Goal: Information Seeking & Learning: Learn about a topic

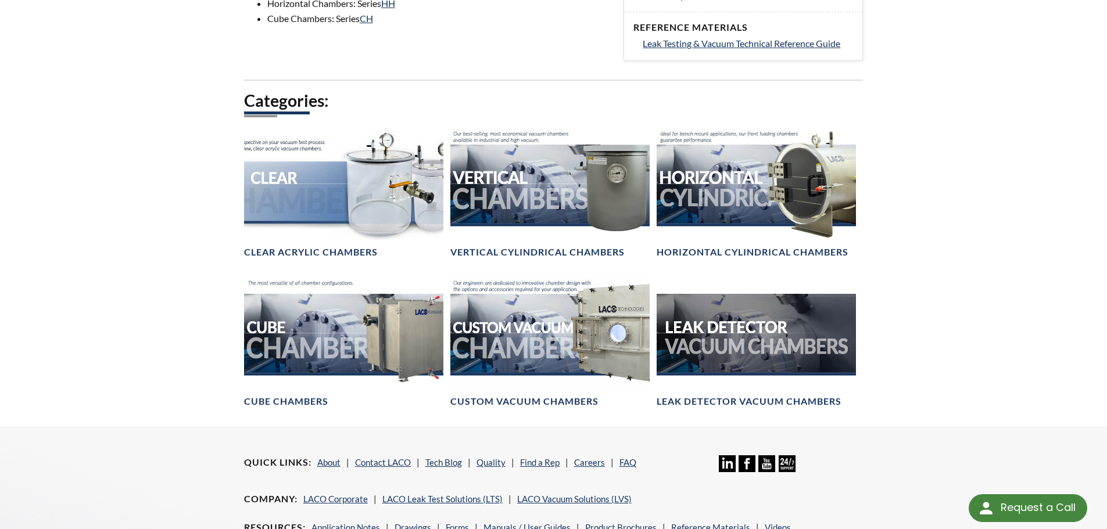
scroll to position [592, 0]
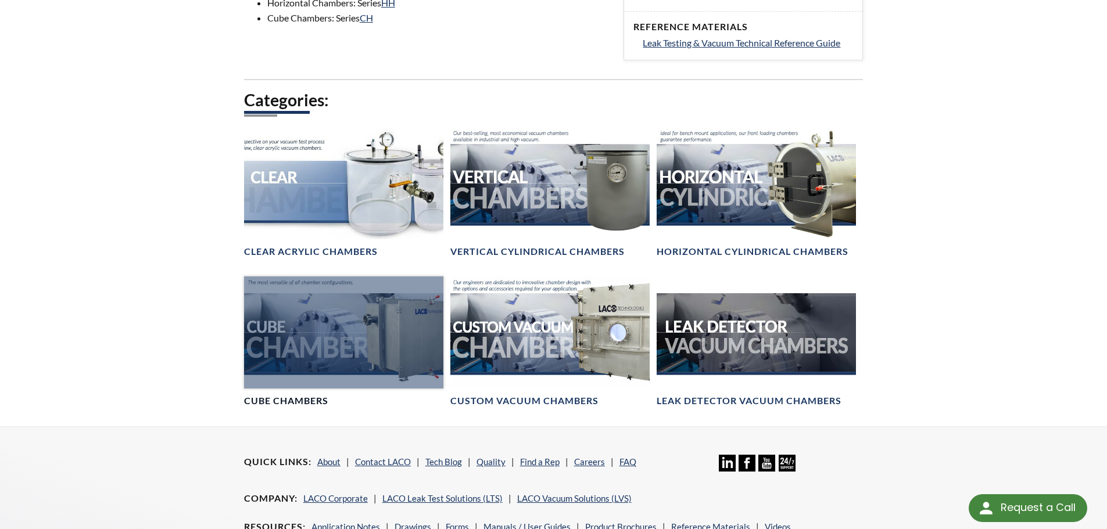
click at [325, 391] on link "Cube Chambers" at bounding box center [343, 342] width 199 height 131
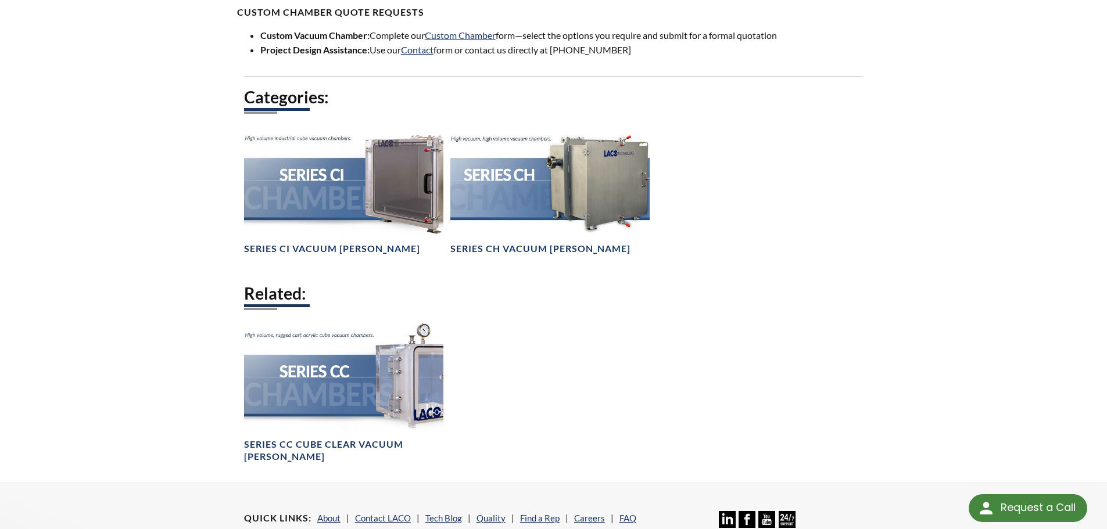
scroll to position [819, 0]
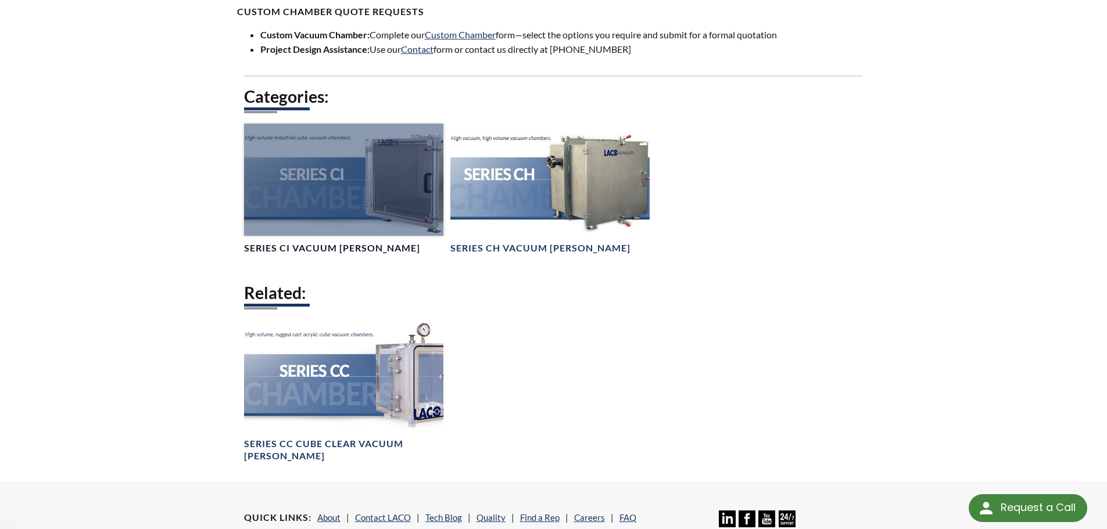
click at [305, 248] on h4 "Series CI Vacuum Chambers" at bounding box center [332, 248] width 176 height 12
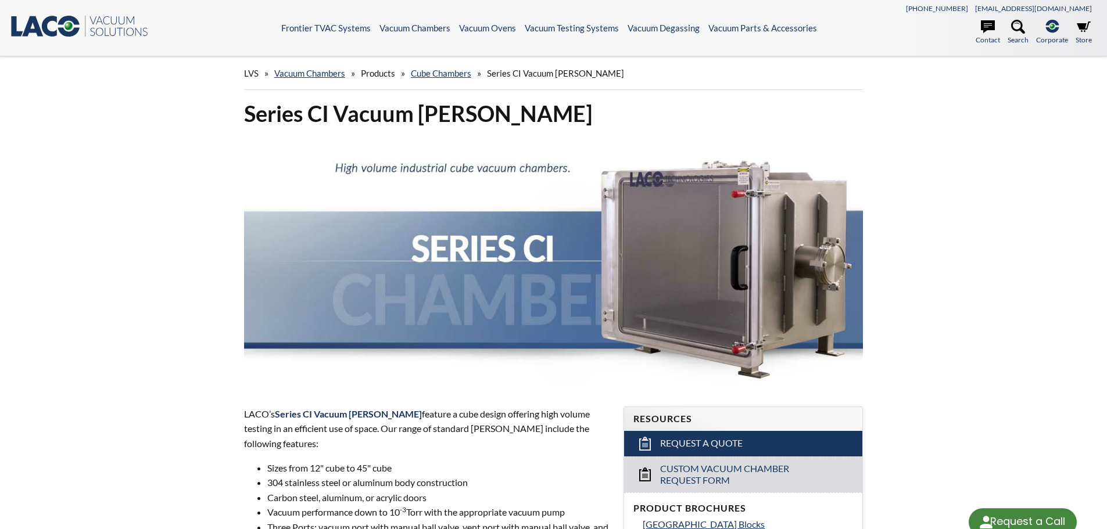
select select "Language Translate Widget"
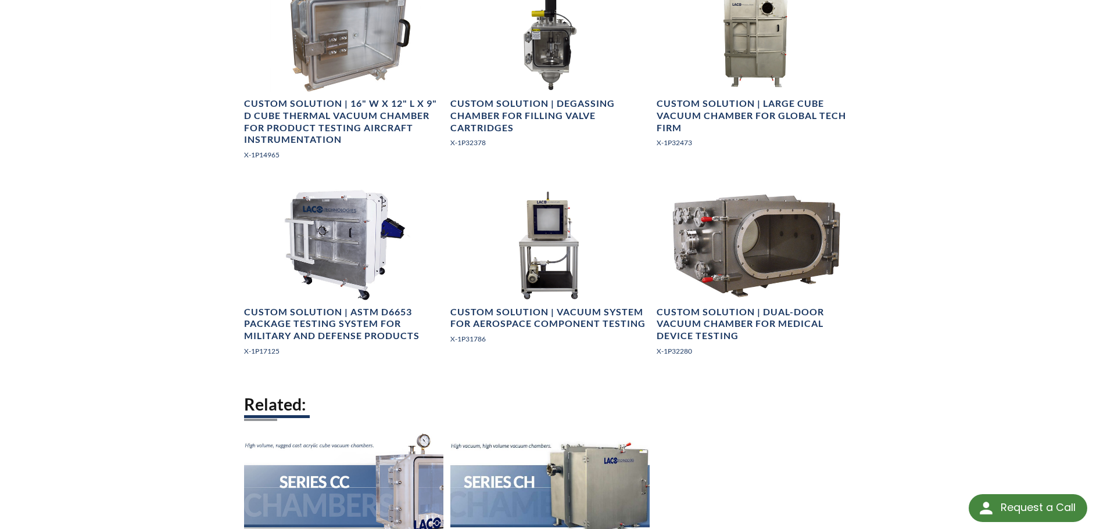
scroll to position [1633, 0]
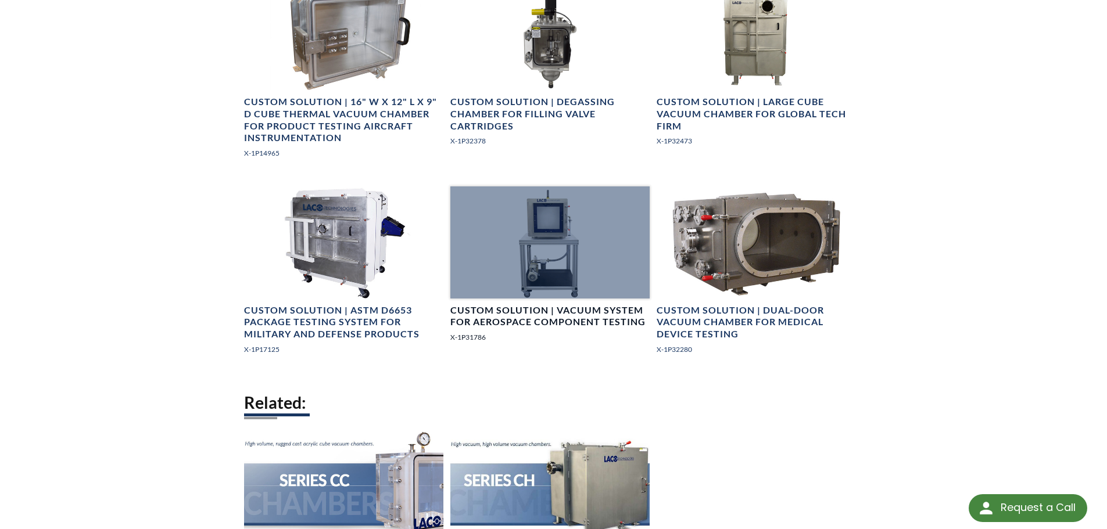
click at [532, 324] on h4 "Custom Solution | Vacuum System for Aerospace Component Testing" at bounding box center [549, 317] width 199 height 24
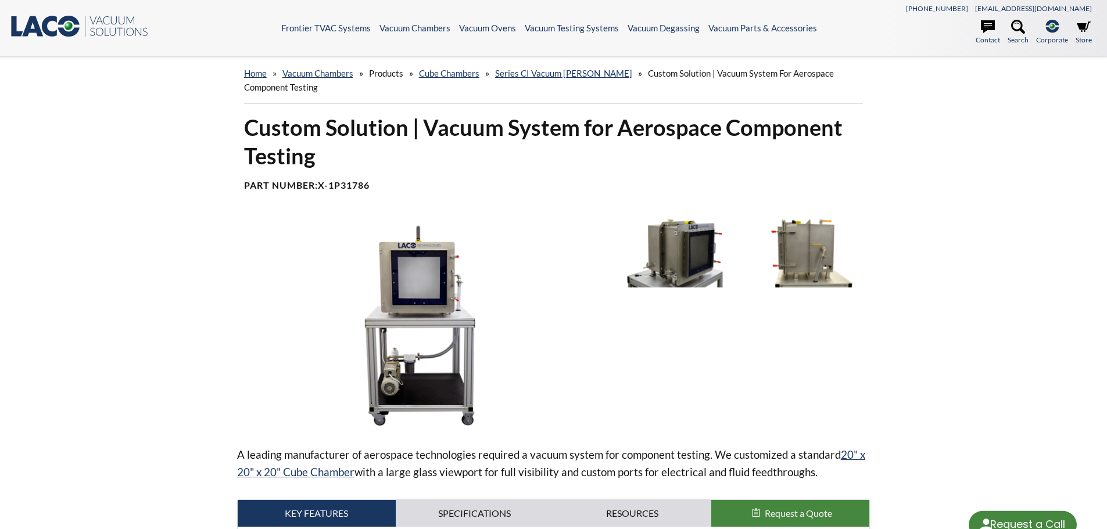
select select "Language Translate Widget"
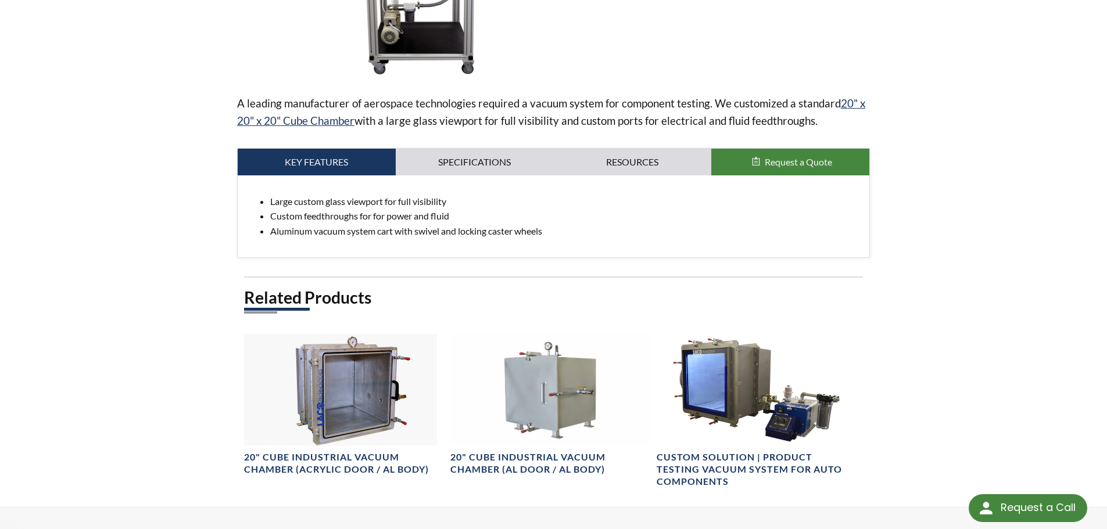
scroll to position [352, 0]
click at [491, 168] on link "Specifications" at bounding box center [475, 161] width 158 height 27
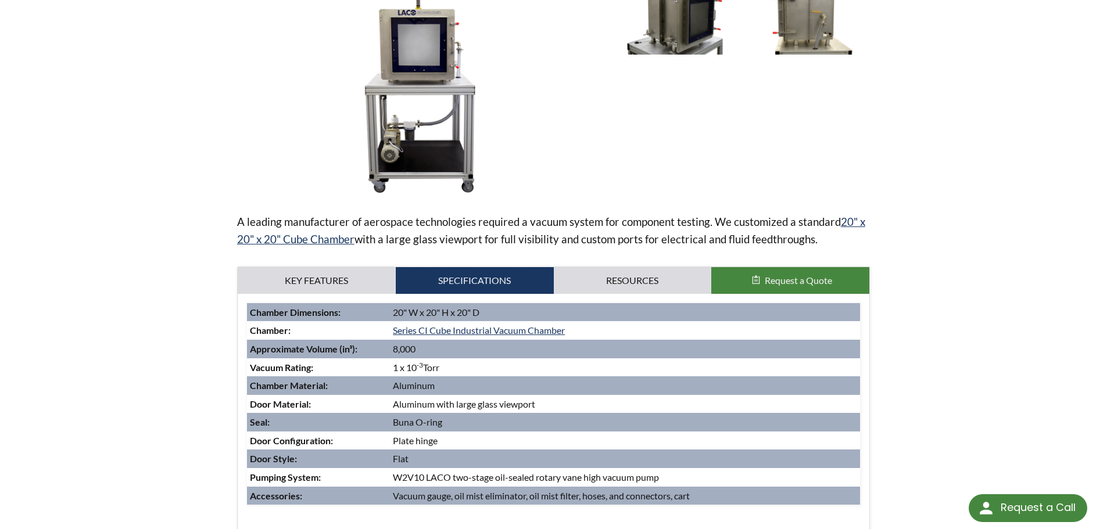
scroll to position [232, 0]
click at [628, 272] on link "Resources" at bounding box center [633, 281] width 158 height 27
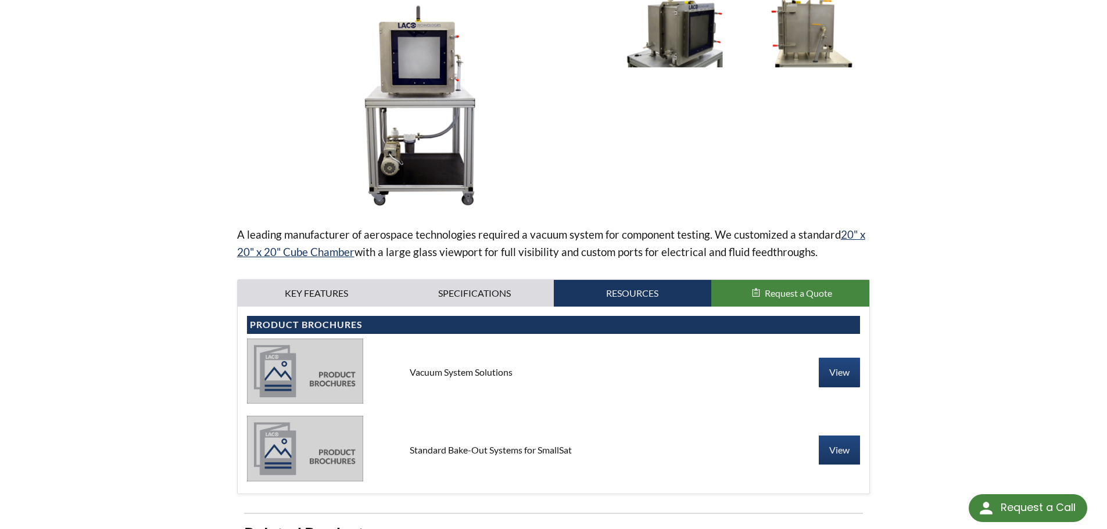
scroll to position [221, 0]
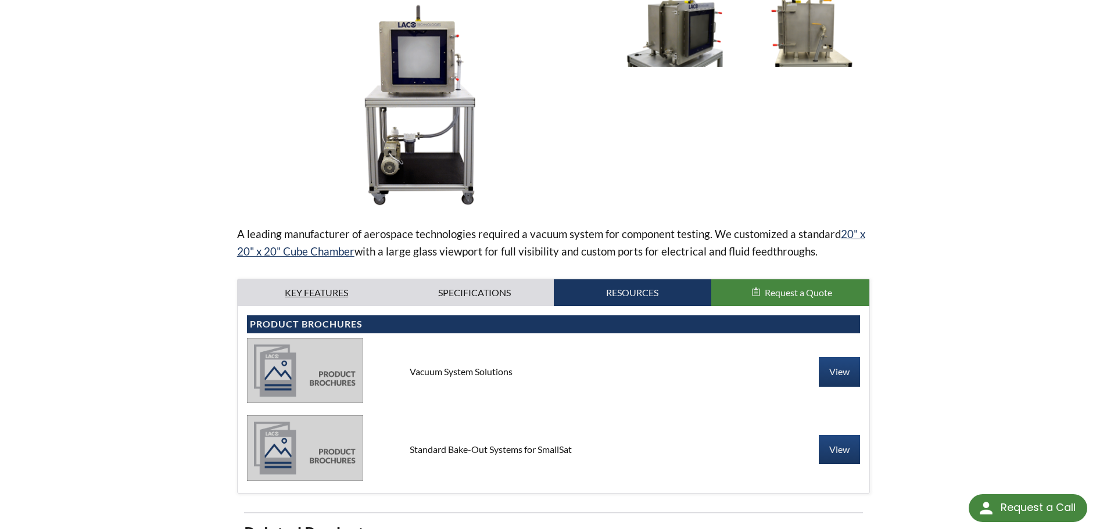
click at [283, 286] on link "Key Features" at bounding box center [317, 293] width 158 height 27
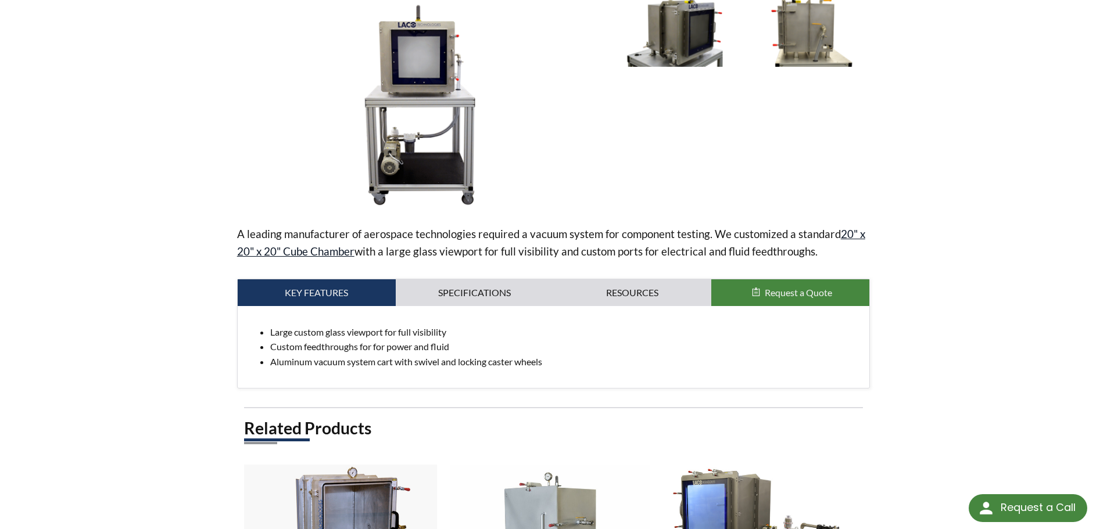
click at [260, 252] on link "20" x 20" x 20" Cube Chamber" at bounding box center [551, 242] width 628 height 31
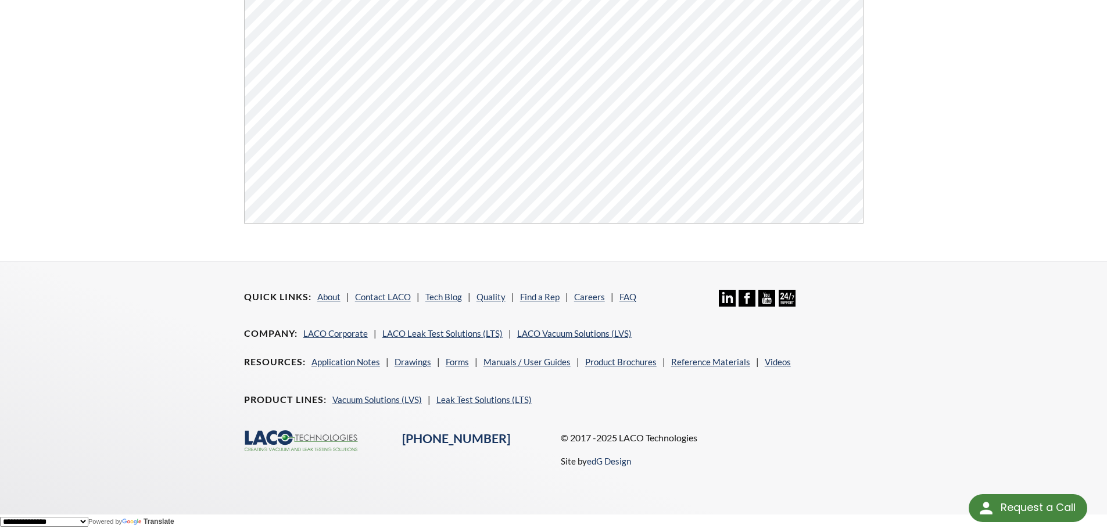
scroll to position [442, 0]
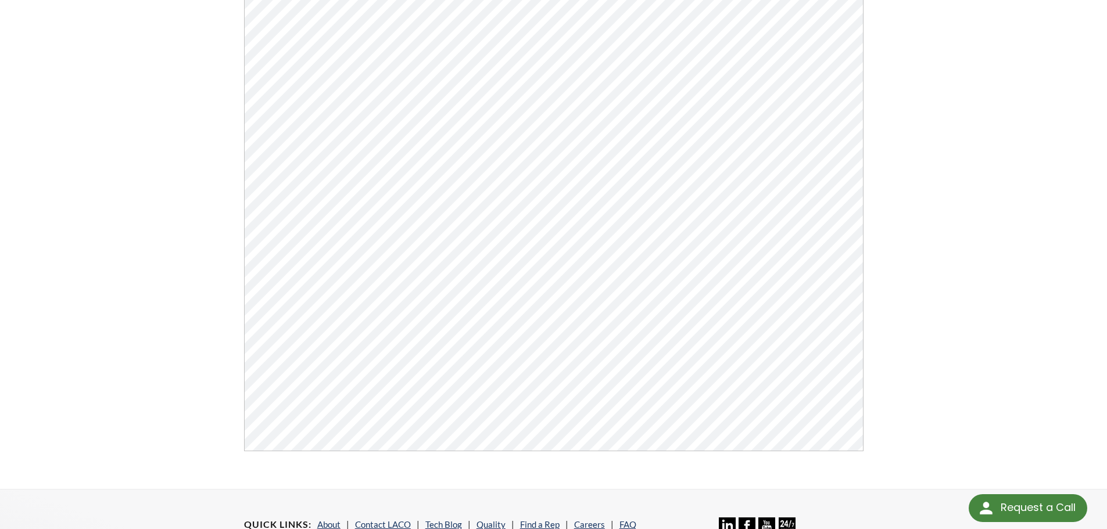
scroll to position [214, 0]
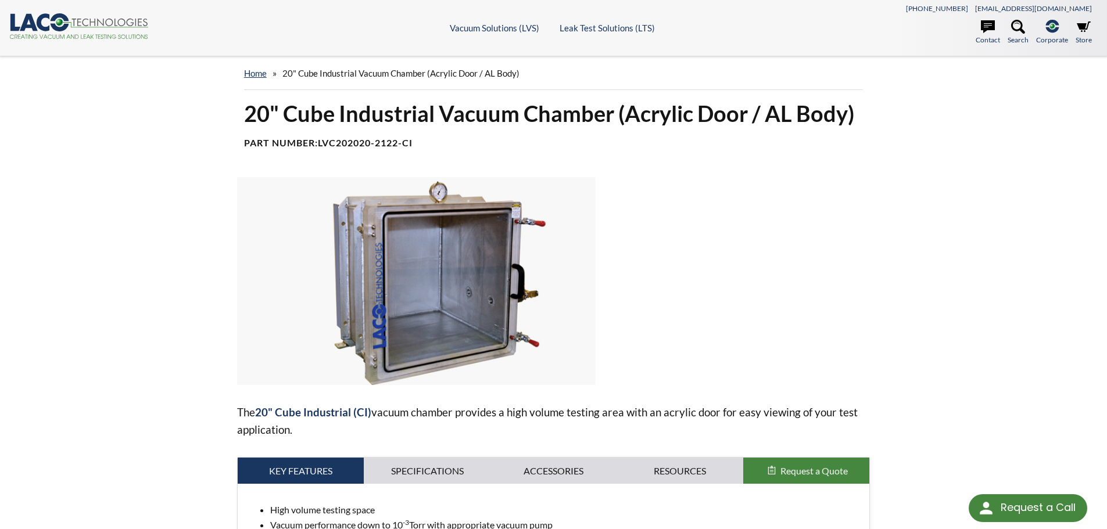
click at [48, 27] on icon at bounding box center [43, 21] width 13 height 17
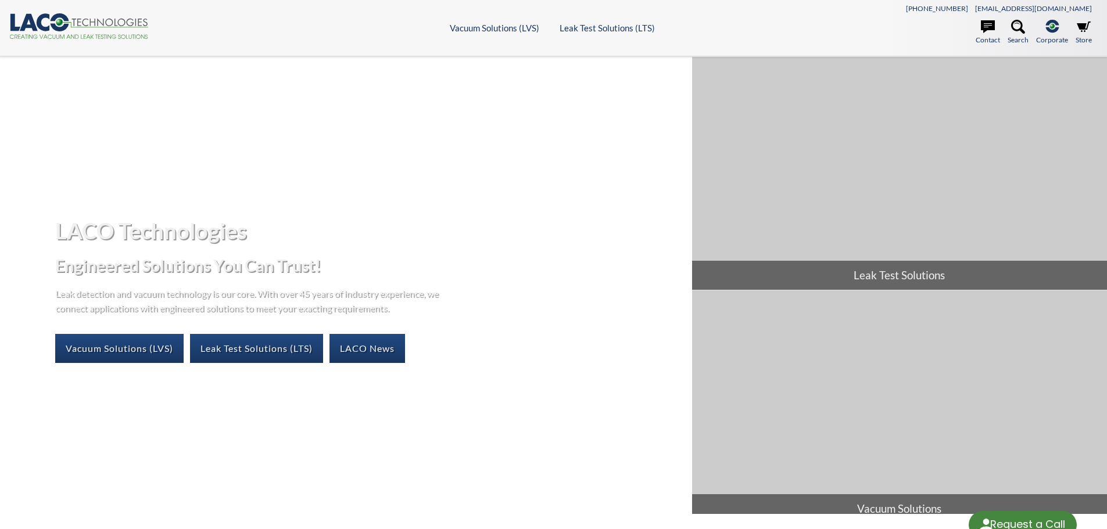
select select "Language Translate Widget"
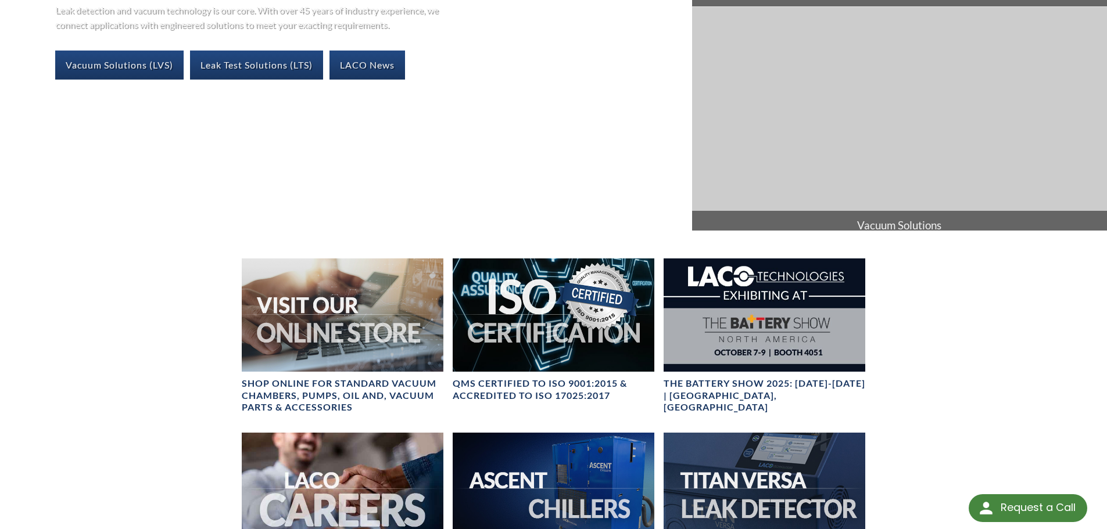
scroll to position [252, 0]
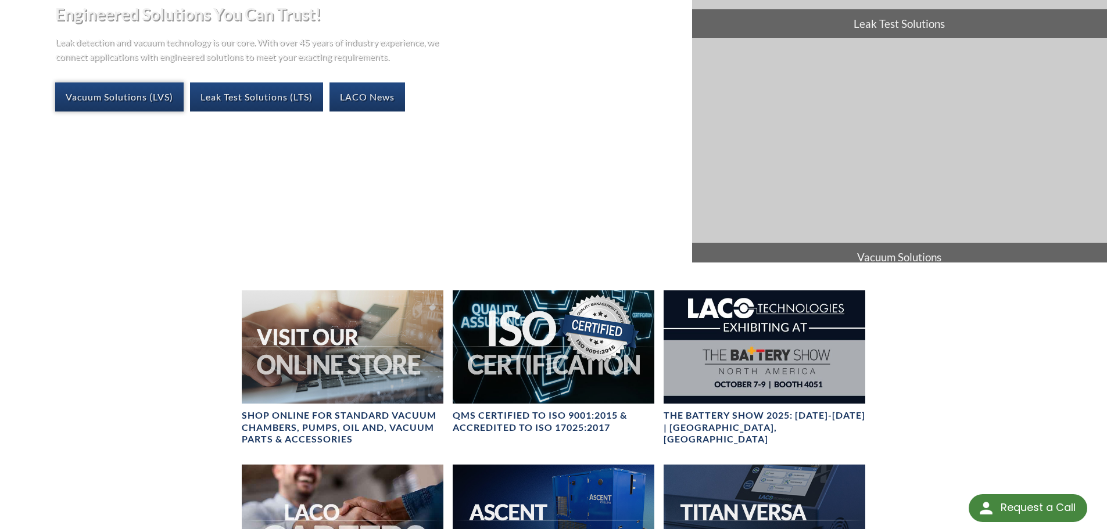
click at [144, 100] on link "Vacuum Solutions (LVS)" at bounding box center [119, 97] width 128 height 29
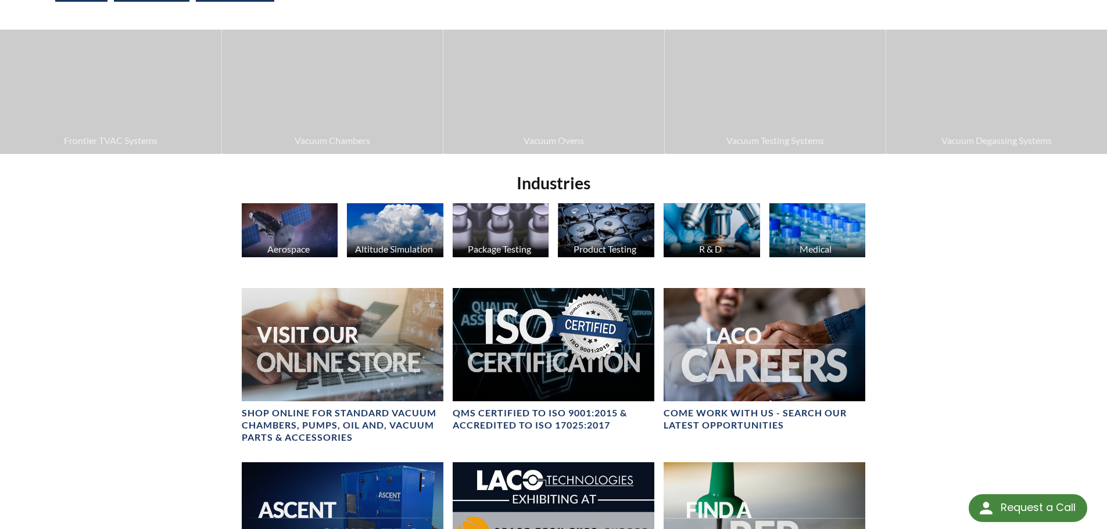
scroll to position [361, 0]
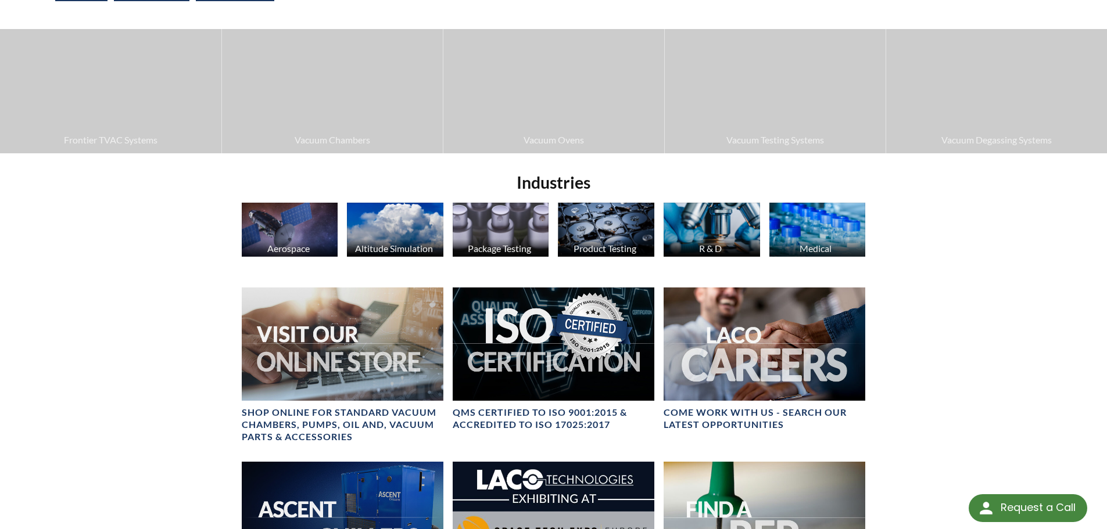
click at [388, 238] on img at bounding box center [395, 230] width 96 height 54
click at [303, 238] on img at bounding box center [290, 230] width 96 height 54
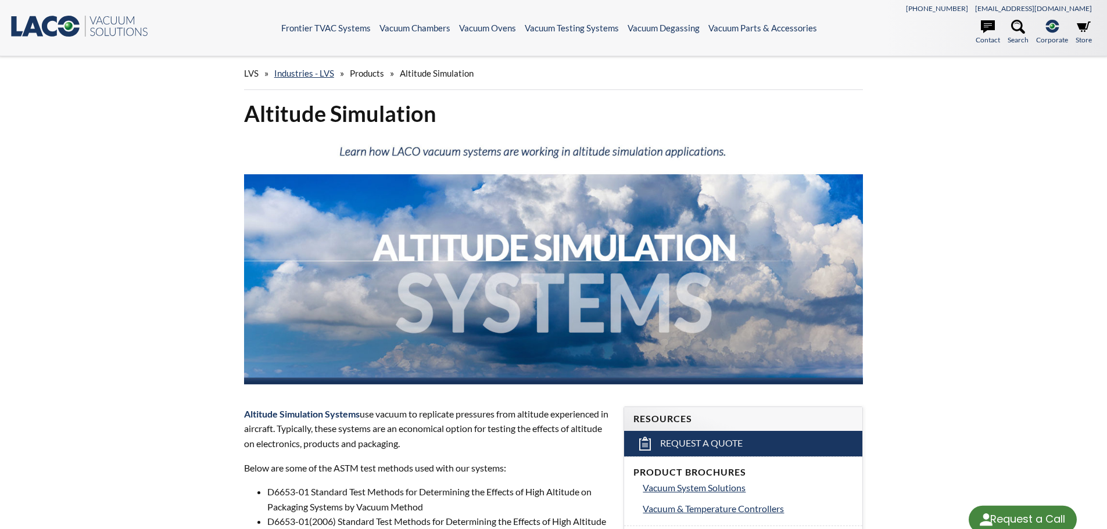
select select "Language Translate Widget"
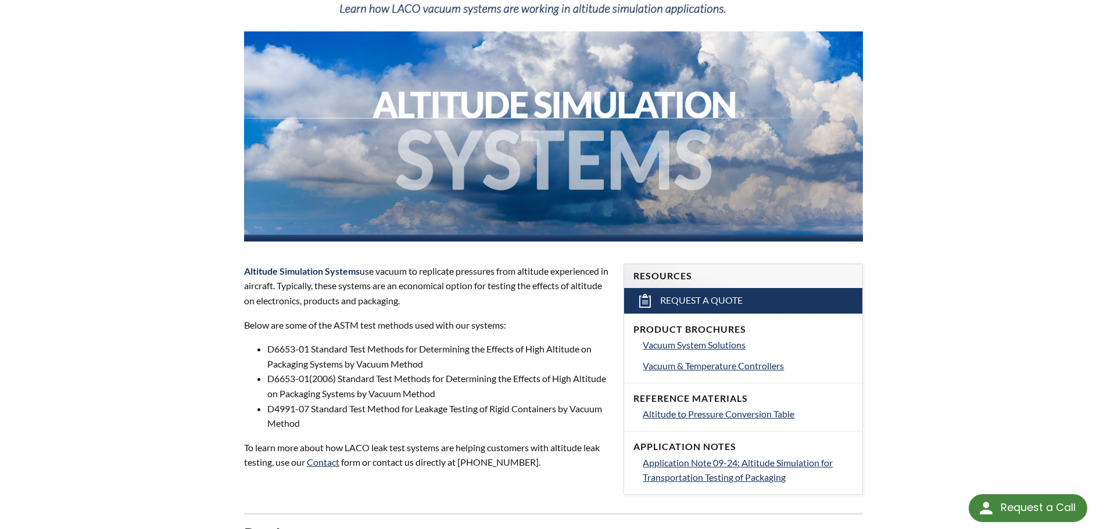
scroll to position [145, 0]
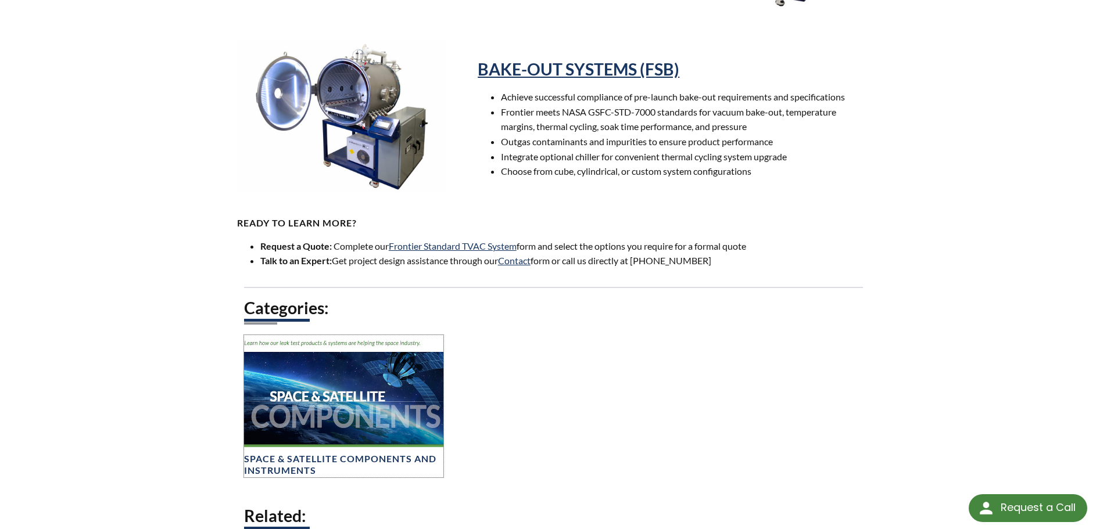
scroll to position [664, 0]
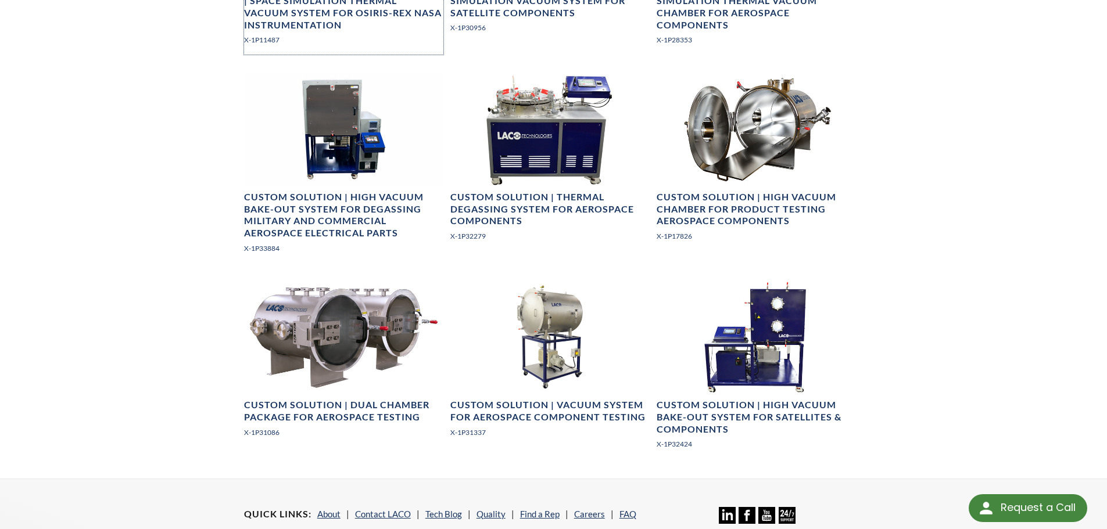
scroll to position [708, 0]
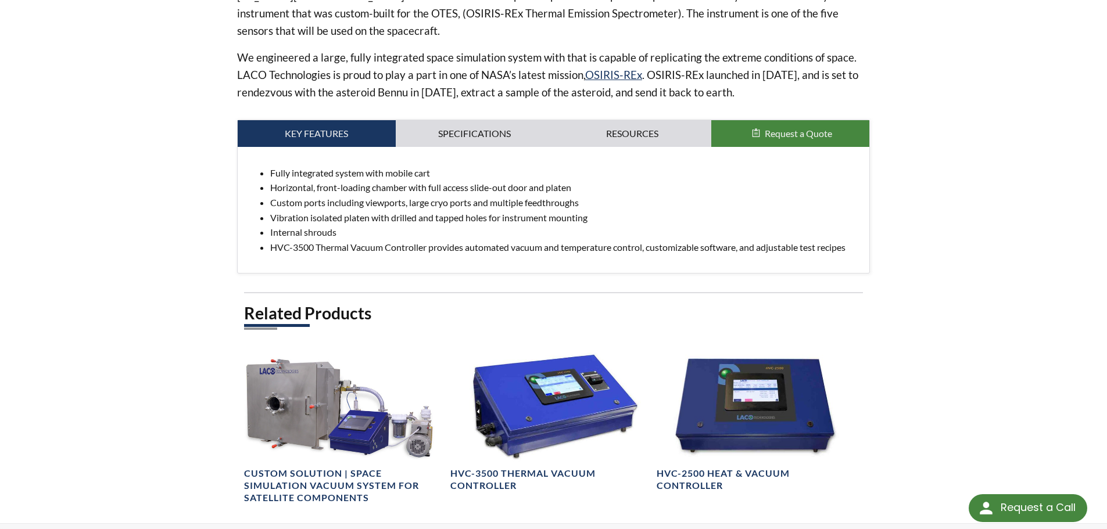
scroll to position [460, 0]
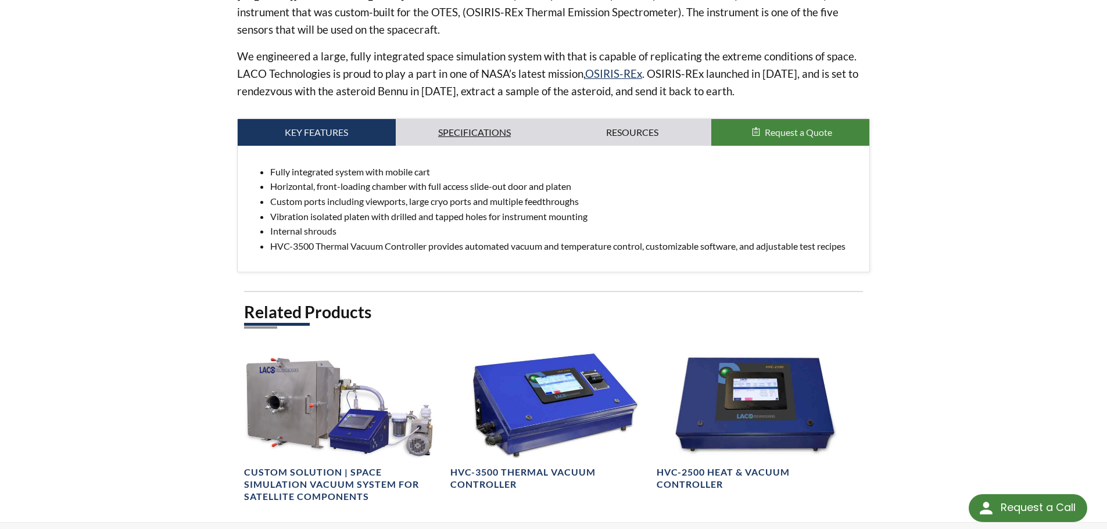
click at [488, 131] on link "Specifications" at bounding box center [475, 132] width 158 height 27
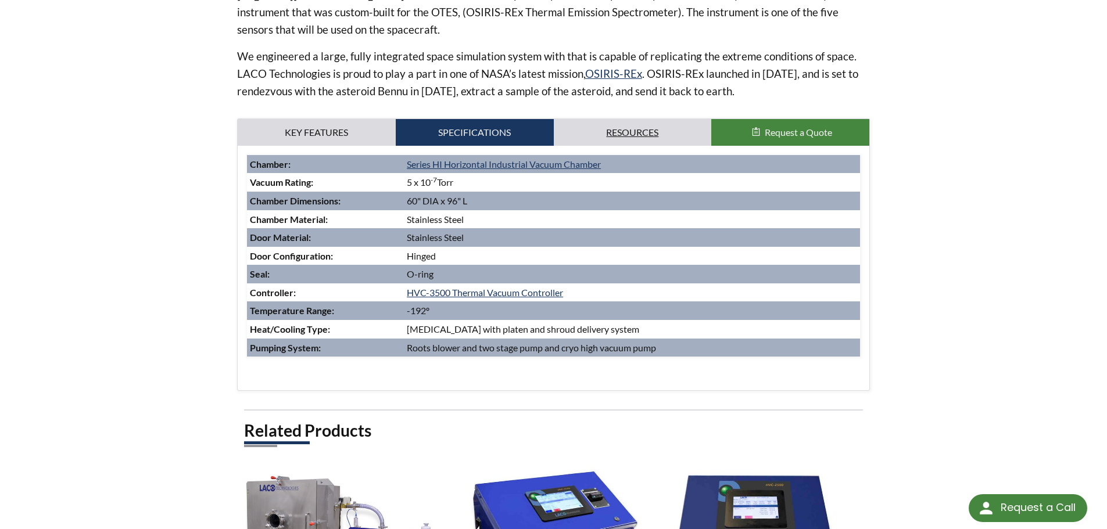
click at [626, 120] on link "Resources" at bounding box center [633, 132] width 158 height 27
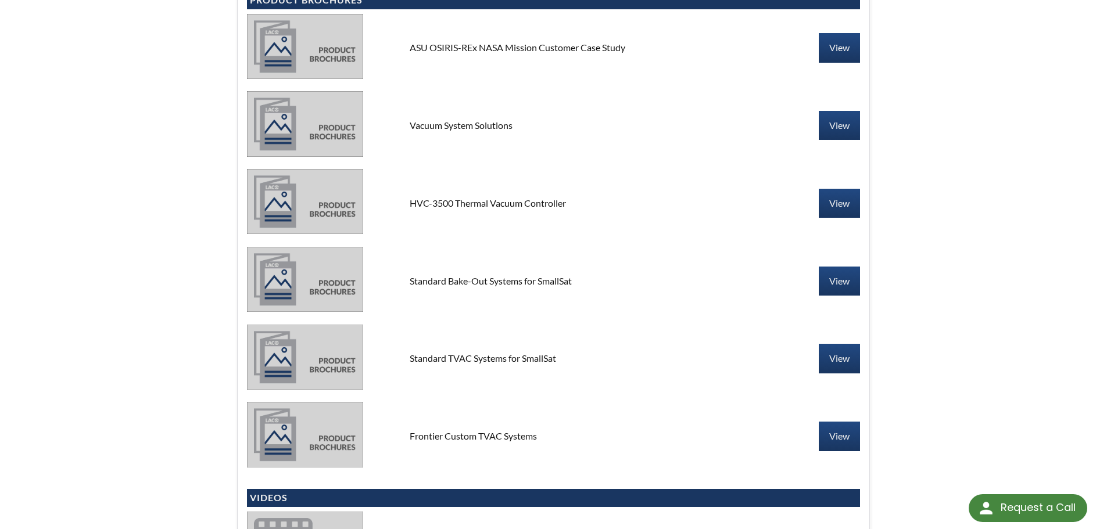
scroll to position [624, 0]
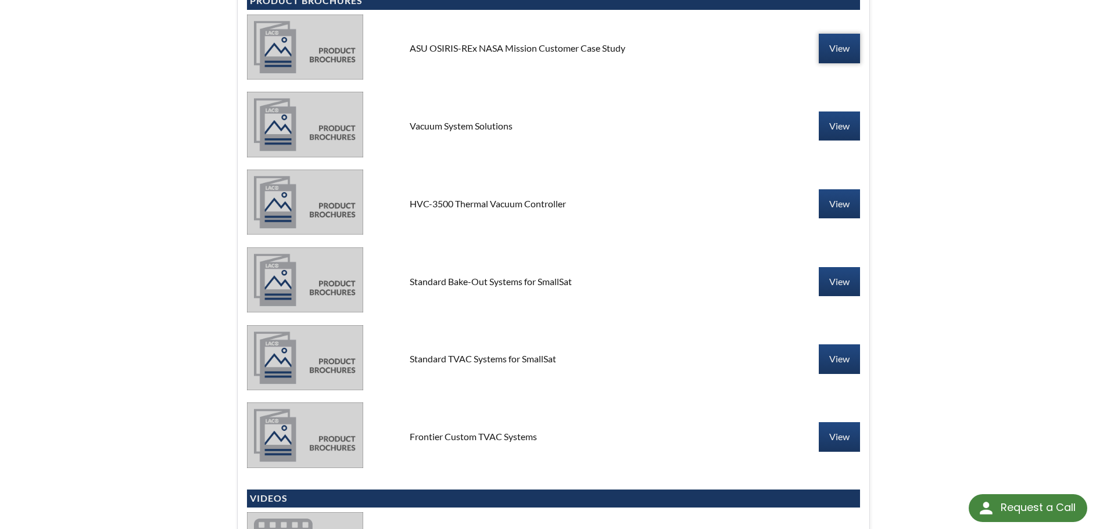
click at [830, 50] on link "View" at bounding box center [839, 48] width 41 height 29
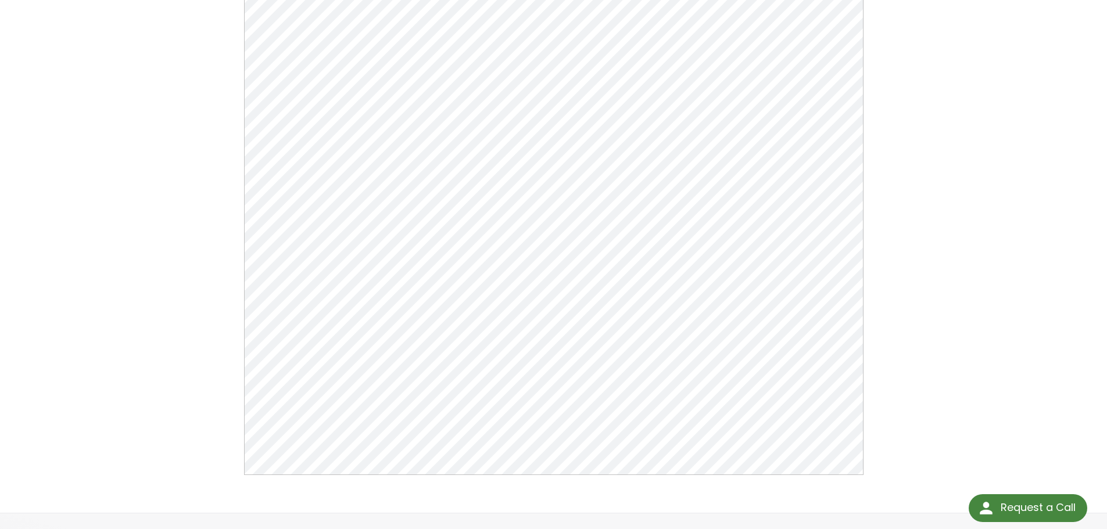
scroll to position [191, 0]
click at [977, 76] on div "ASU OSIRIS-REx NASA Mission Customer Case Study Click Here To Download" at bounding box center [553, 189] width 1107 height 646
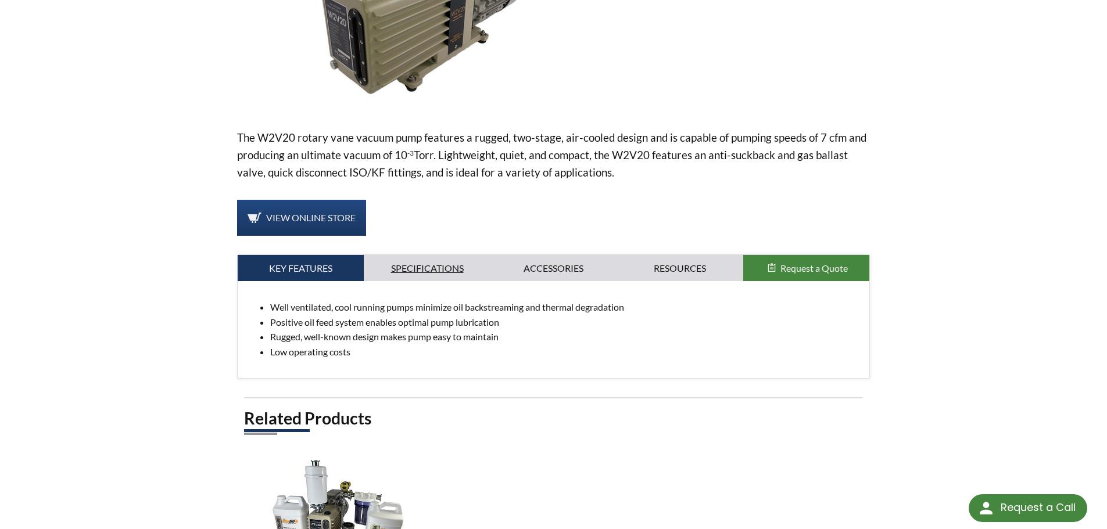
scroll to position [270, 0]
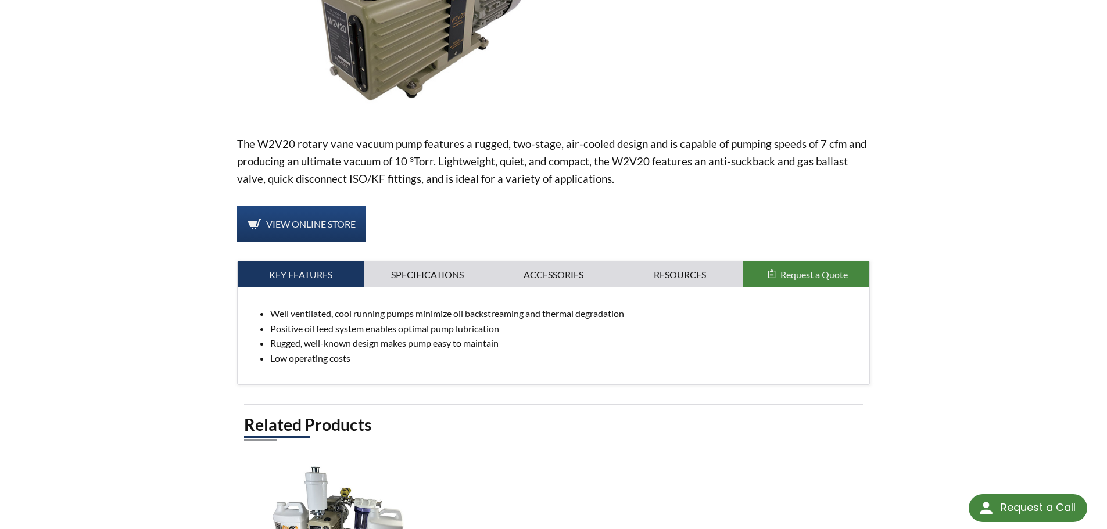
click at [417, 287] on link "Specifications" at bounding box center [427, 275] width 127 height 27
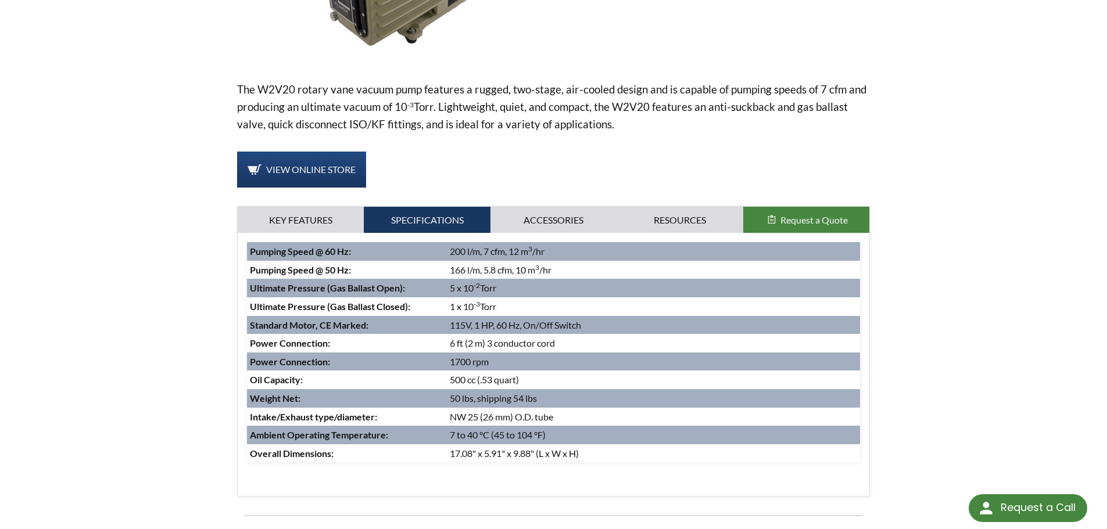
scroll to position [325, 0]
click at [547, 227] on link "Accessories" at bounding box center [553, 219] width 127 height 27
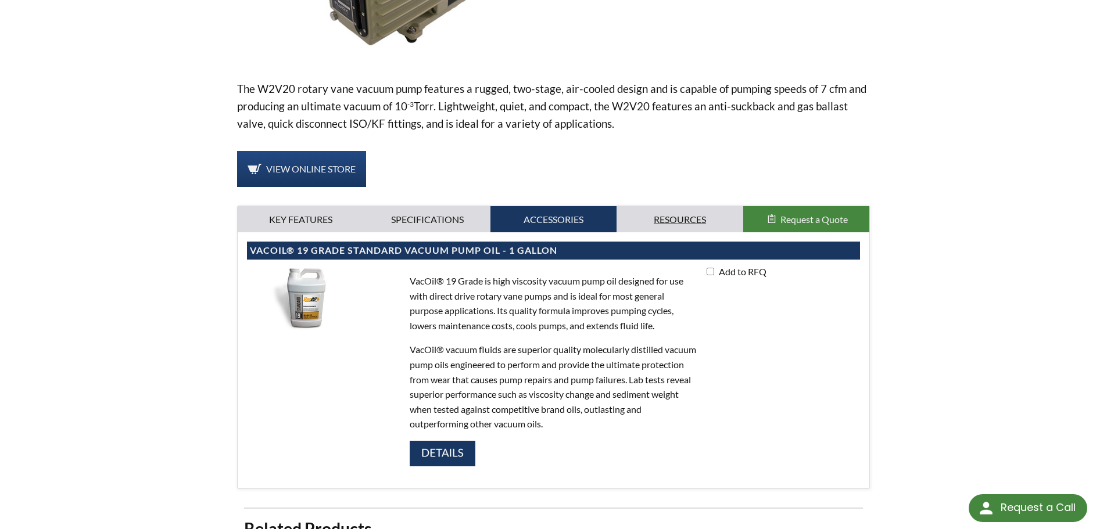
click at [648, 214] on link "Resources" at bounding box center [680, 219] width 127 height 27
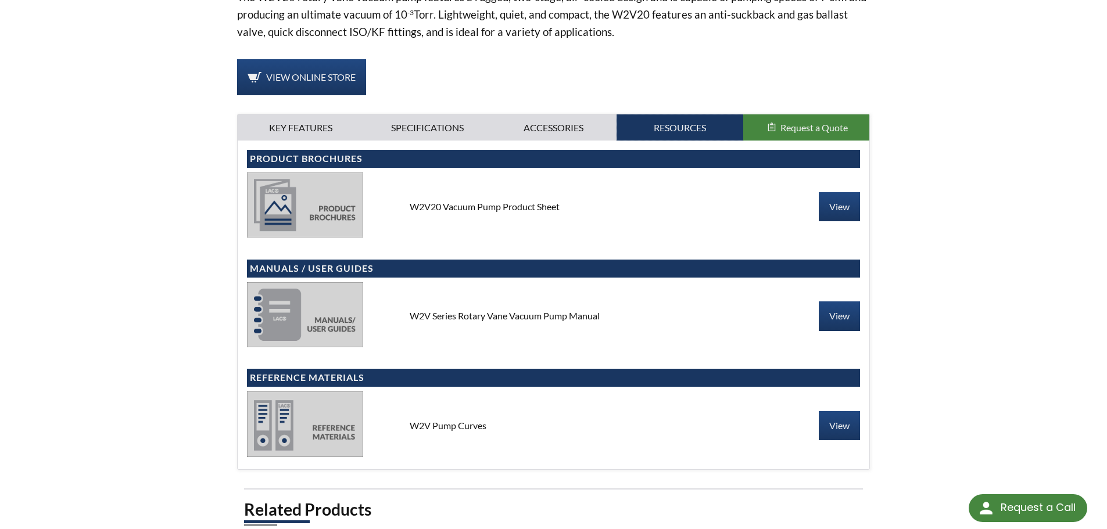
scroll to position [432, 0]
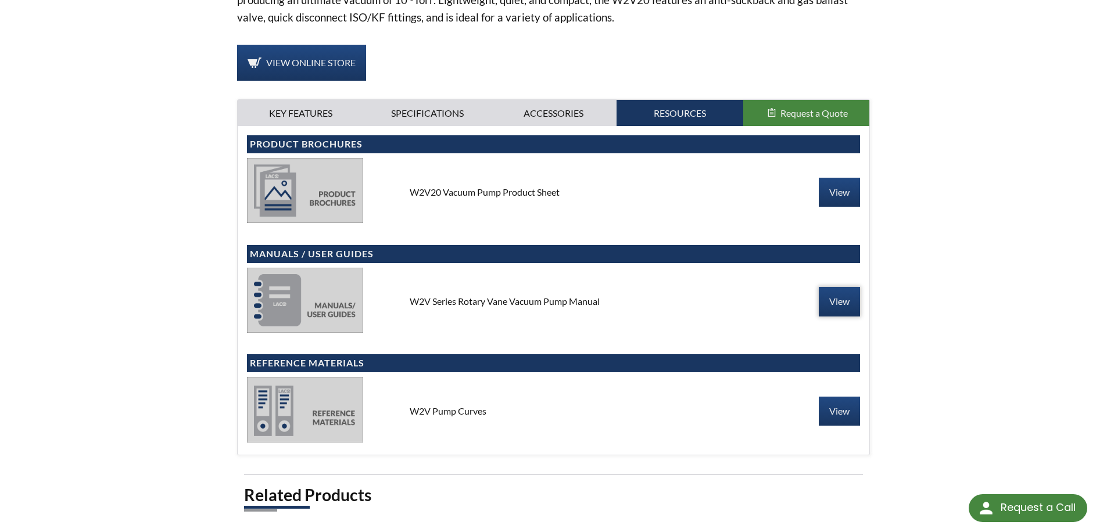
click at [834, 308] on link "View" at bounding box center [839, 301] width 41 height 29
click at [829, 195] on link "View" at bounding box center [839, 192] width 41 height 29
click at [851, 407] on link "View" at bounding box center [839, 411] width 41 height 29
click at [841, 201] on link "View" at bounding box center [839, 192] width 41 height 29
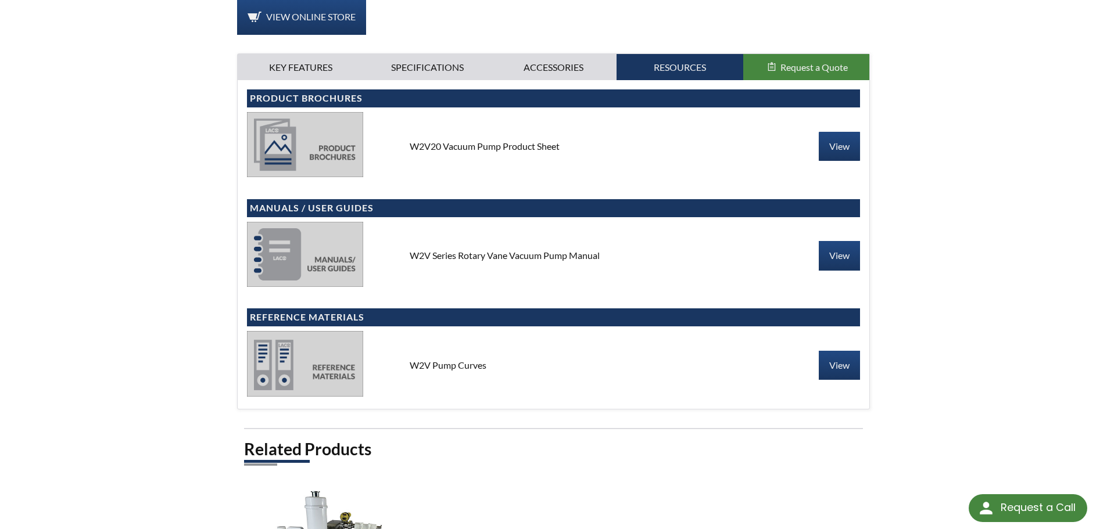
scroll to position [0, 0]
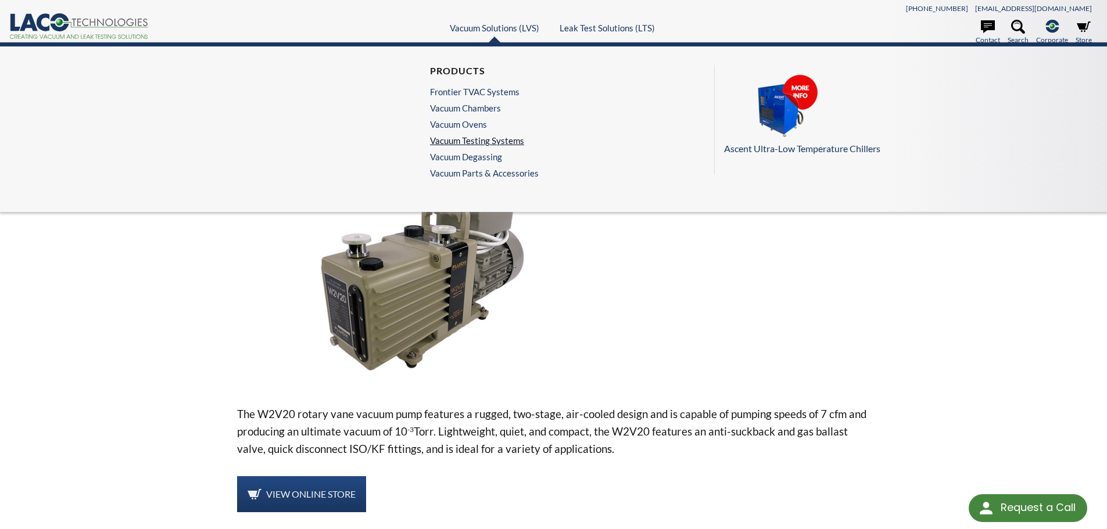
click at [476, 139] on link "Vacuum Testing Systems" at bounding box center [481, 140] width 103 height 10
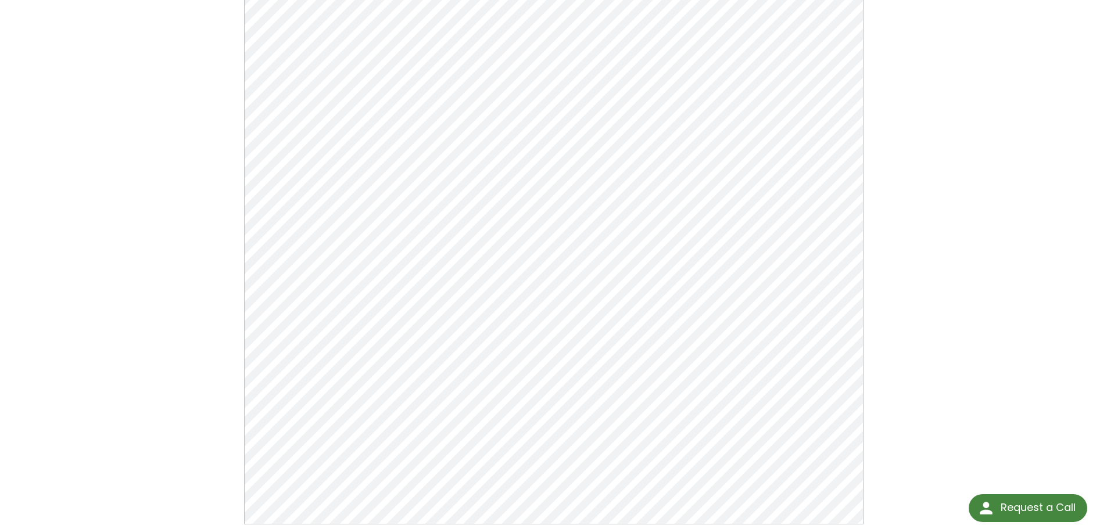
scroll to position [143, 0]
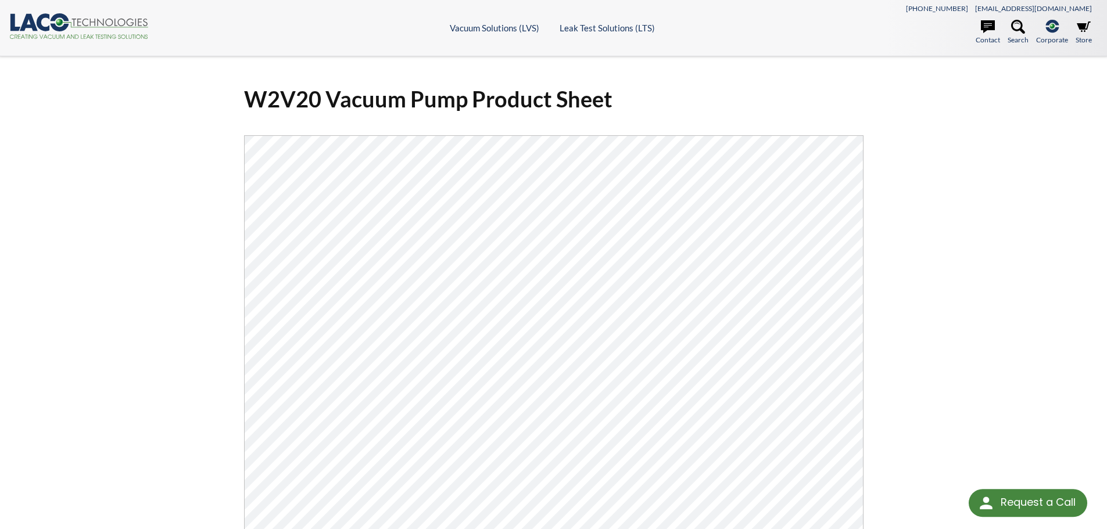
select select "Language Translate Widget"
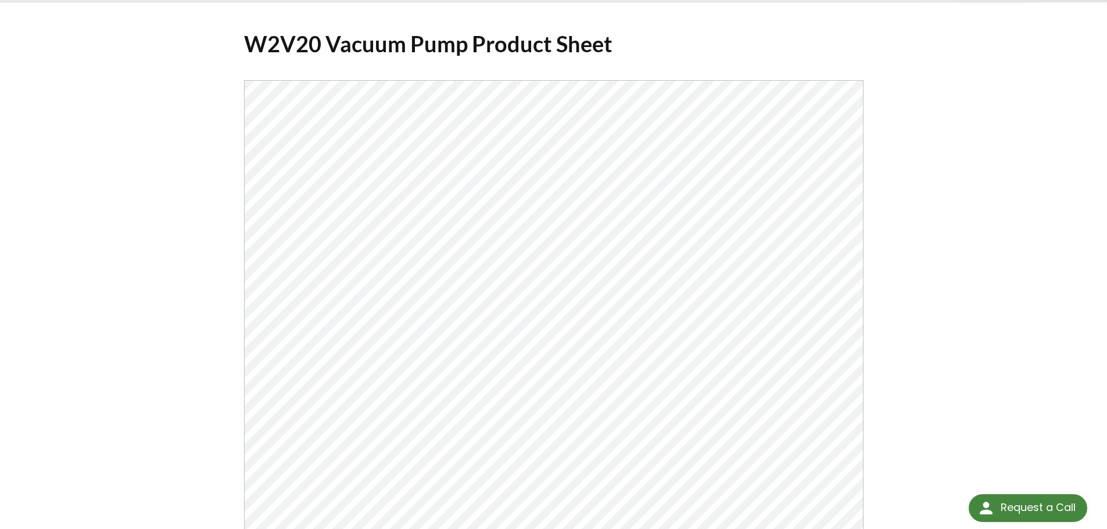
scroll to position [56, 0]
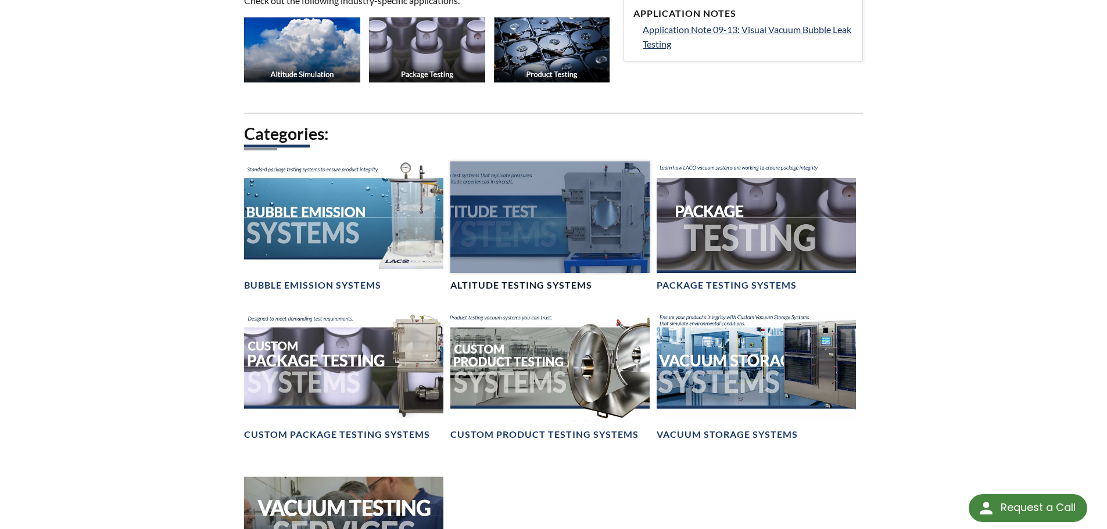
scroll to position [636, 0]
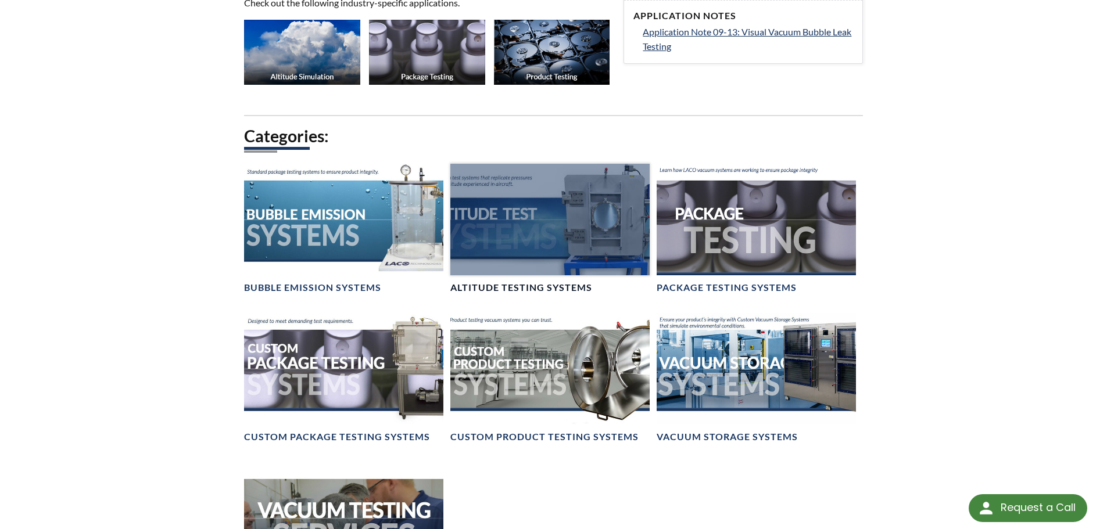
click at [540, 229] on div at bounding box center [549, 220] width 199 height 112
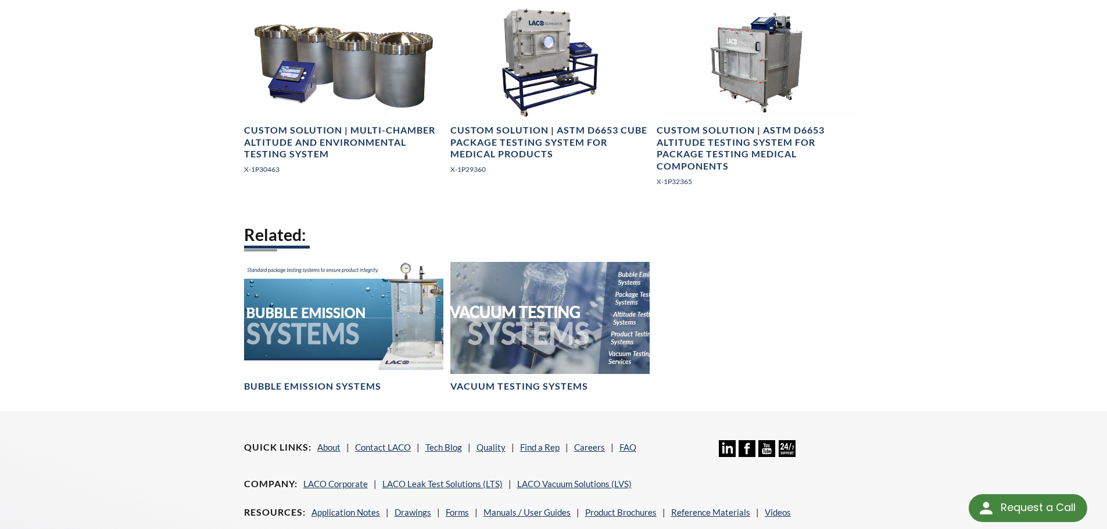
scroll to position [963, 0]
